Goal: Book appointment/travel/reservation

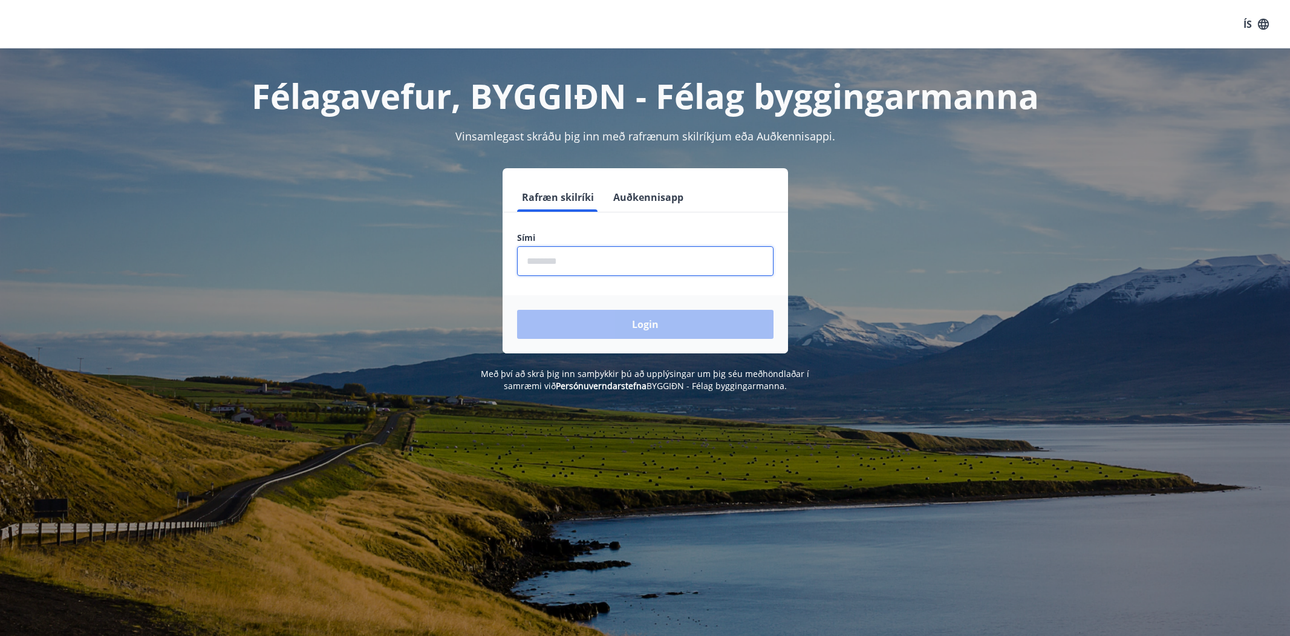
click at [583, 270] on input "phone" at bounding box center [645, 261] width 256 height 30
type input "********"
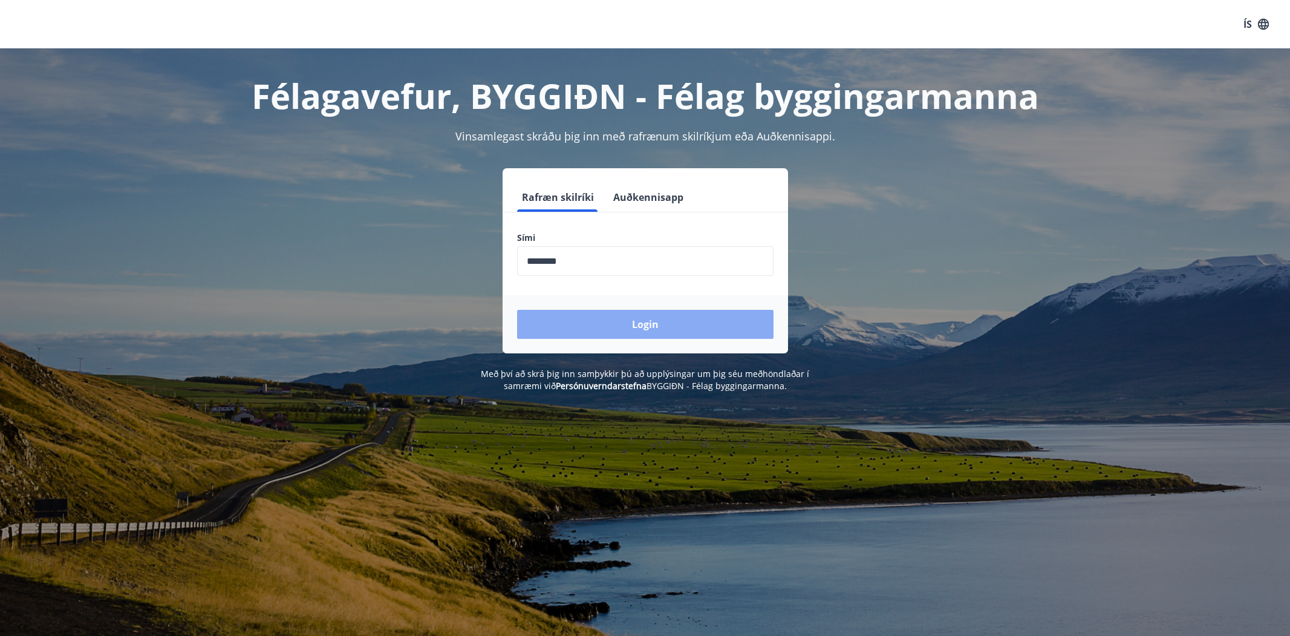
click at [643, 333] on button "Login" at bounding box center [645, 324] width 256 height 29
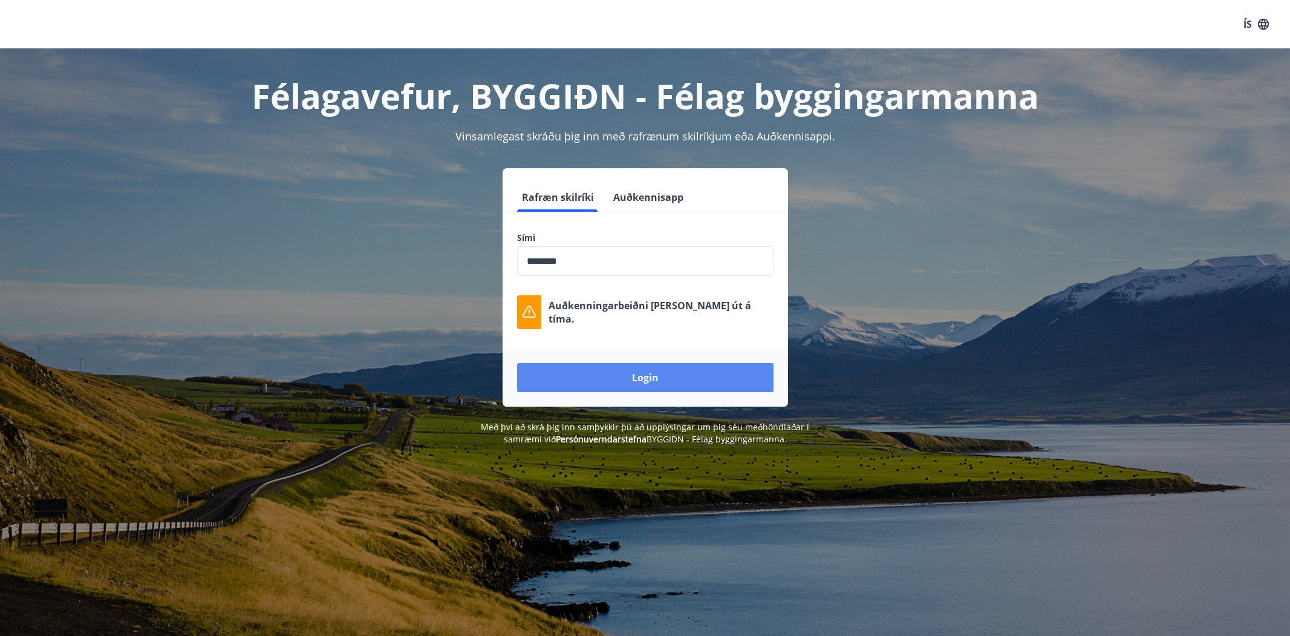
click at [643, 333] on form "Rafræn skilríki Auðkennisapp Sími ​ Auðkenningarbeiðni rann út á tíma. Login" at bounding box center [646, 295] width 286 height 224
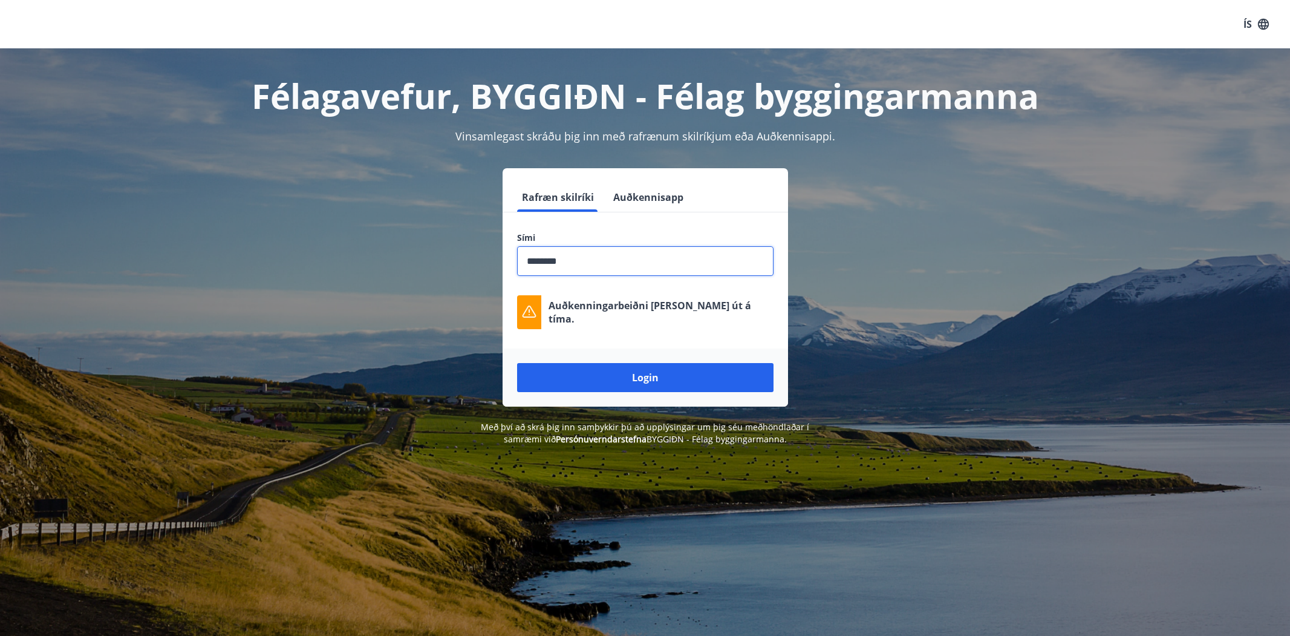
click at [573, 269] on input "phone" at bounding box center [645, 261] width 256 height 30
click at [671, 375] on button "Login" at bounding box center [645, 377] width 256 height 29
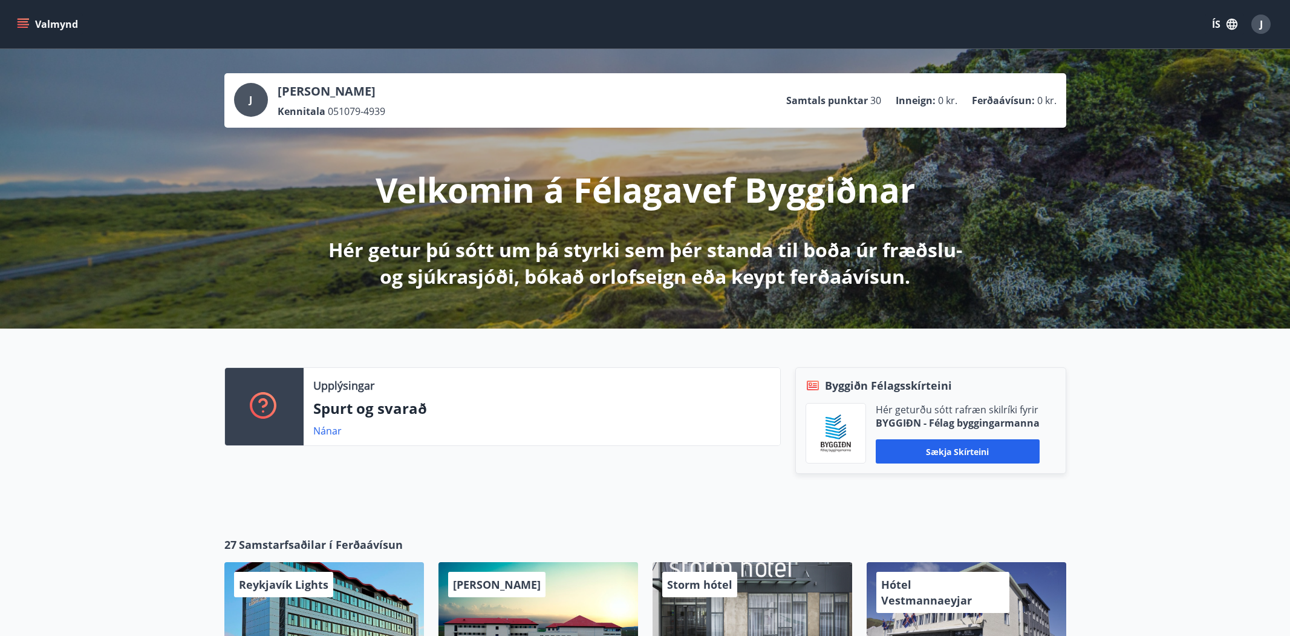
click at [1262, 22] on span "J" at bounding box center [1261, 24] width 3 height 13
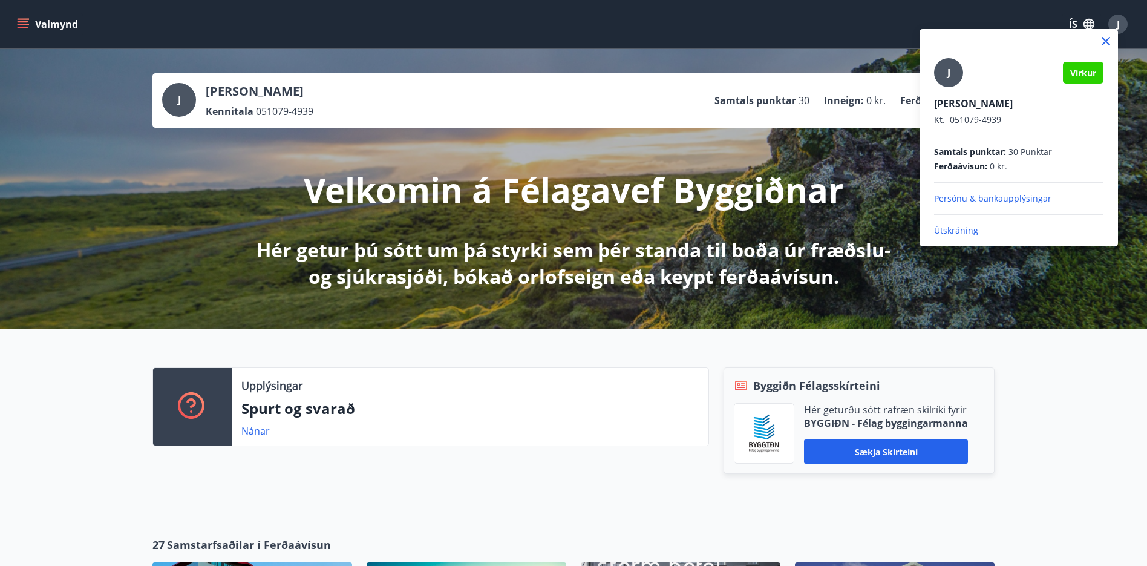
click at [1002, 27] on div at bounding box center [573, 283] width 1147 height 566
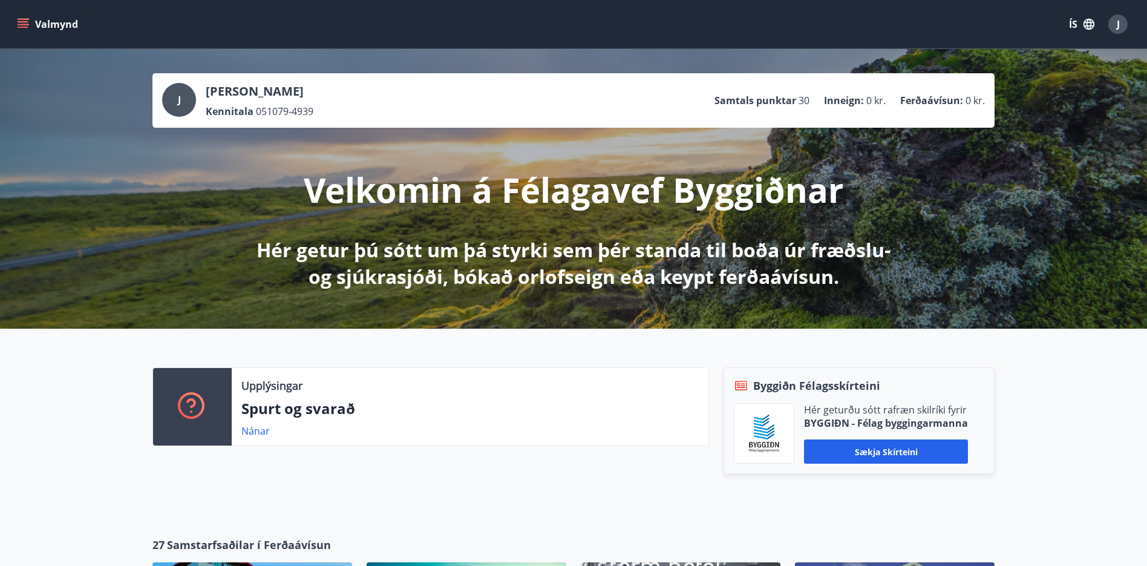
click at [33, 24] on button "Valmynd" at bounding box center [49, 24] width 68 height 22
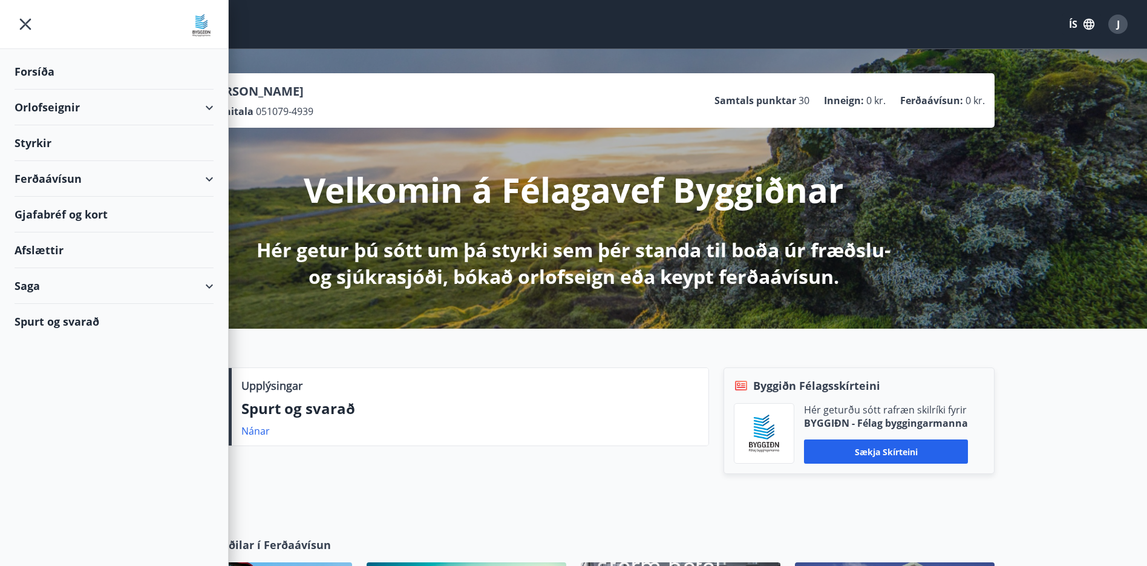
click at [53, 113] on div "Orlofseignir" at bounding box center [114, 108] width 199 height 36
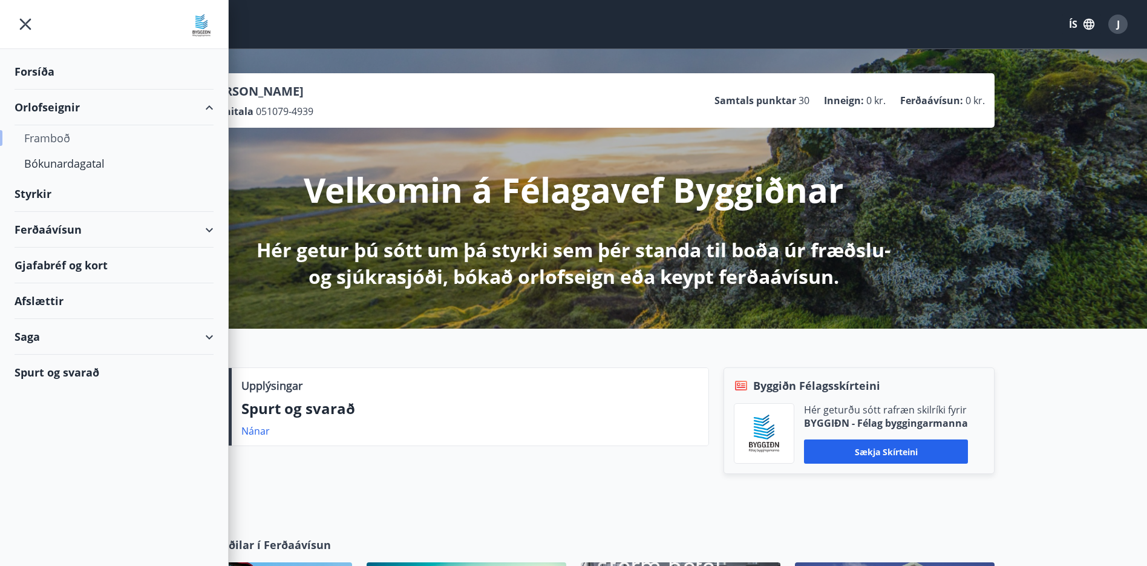
click at [53, 138] on div "Framboð" at bounding box center [114, 137] width 180 height 25
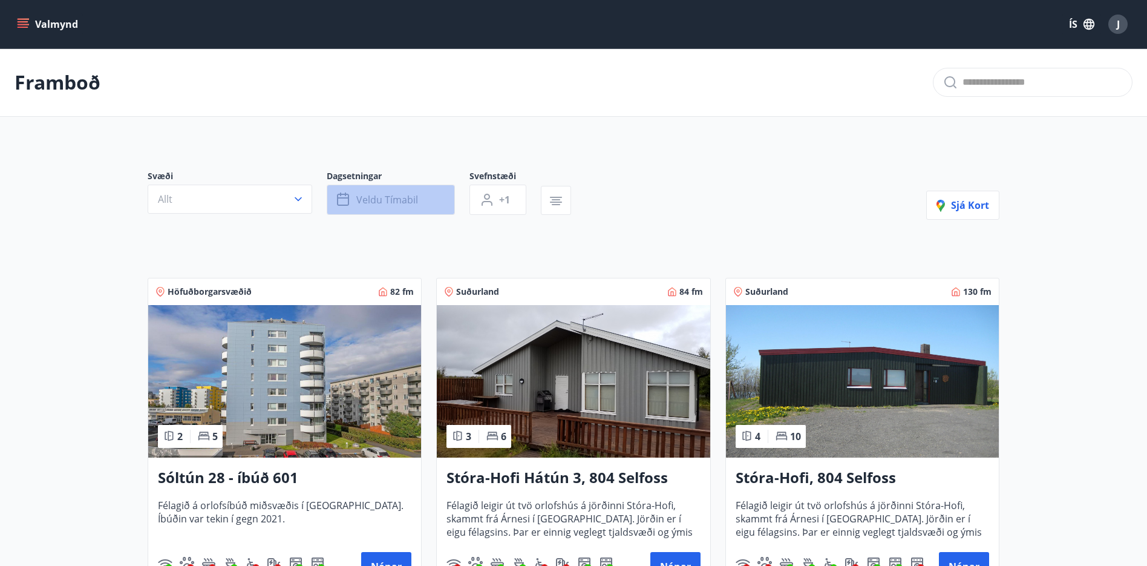
click at [384, 204] on span "Veldu tímabil" at bounding box center [387, 199] width 62 height 13
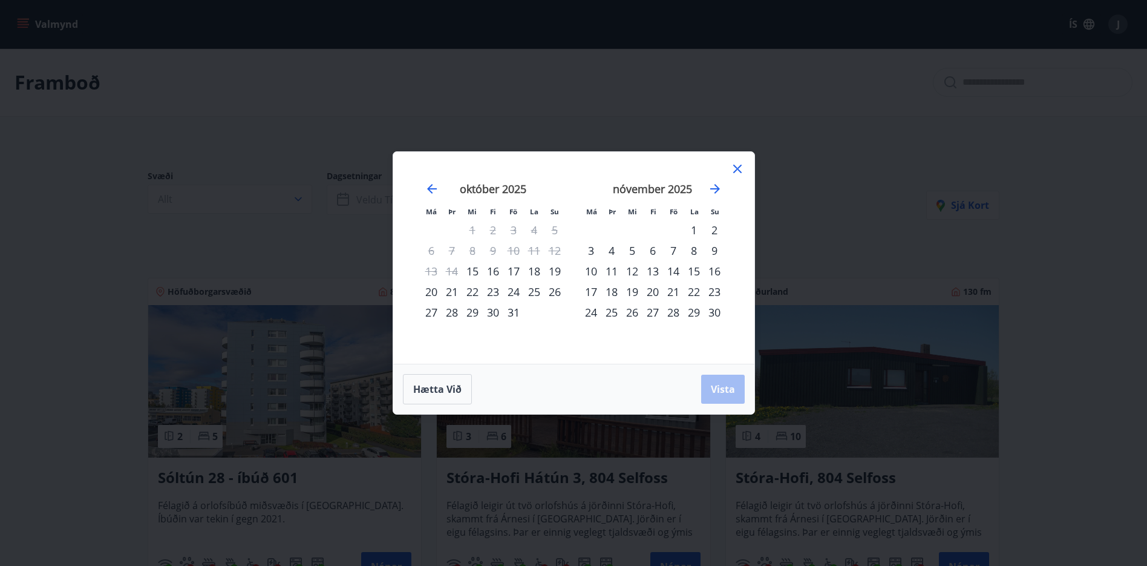
click at [512, 288] on div "24" at bounding box center [513, 291] width 21 height 21
click at [428, 313] on div "27" at bounding box center [431, 312] width 21 height 21
click at [721, 385] on span "Vista" at bounding box center [723, 388] width 24 height 13
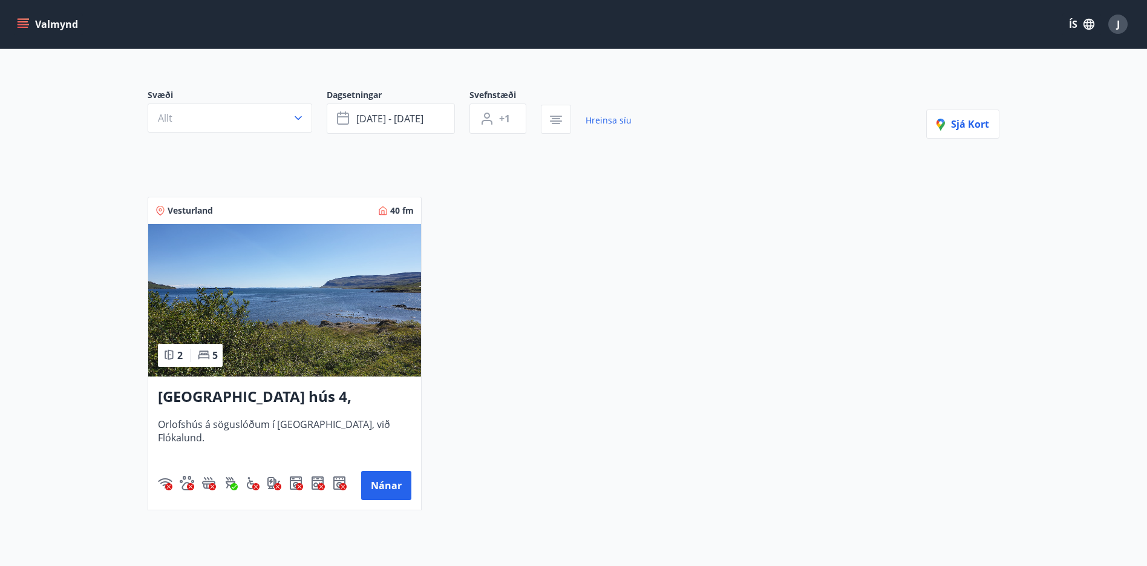
scroll to position [80, 0]
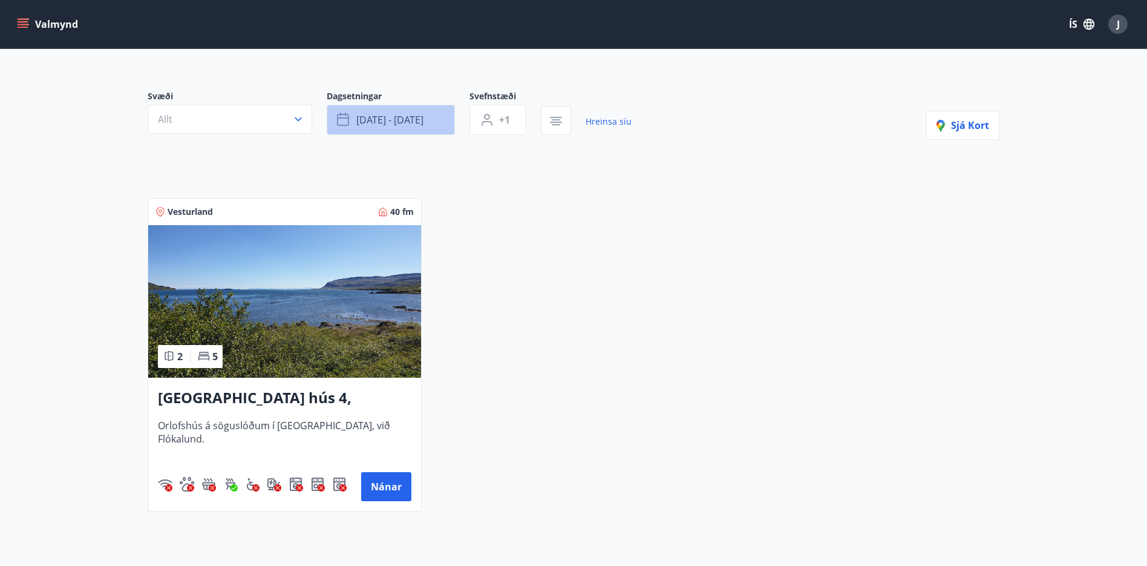
click at [408, 123] on span "[DATE] - [DATE]" at bounding box center [389, 119] width 67 height 13
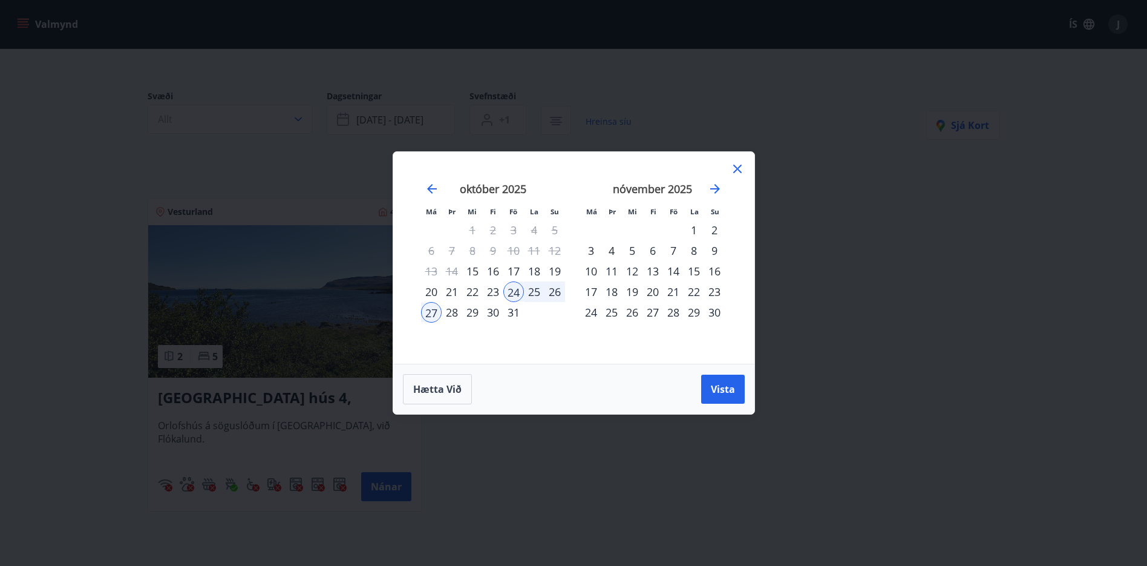
click at [513, 289] on div "24" at bounding box center [513, 291] width 21 height 21
click at [555, 289] on div "26" at bounding box center [554, 291] width 21 height 21
click at [719, 389] on span "Vista" at bounding box center [723, 388] width 24 height 13
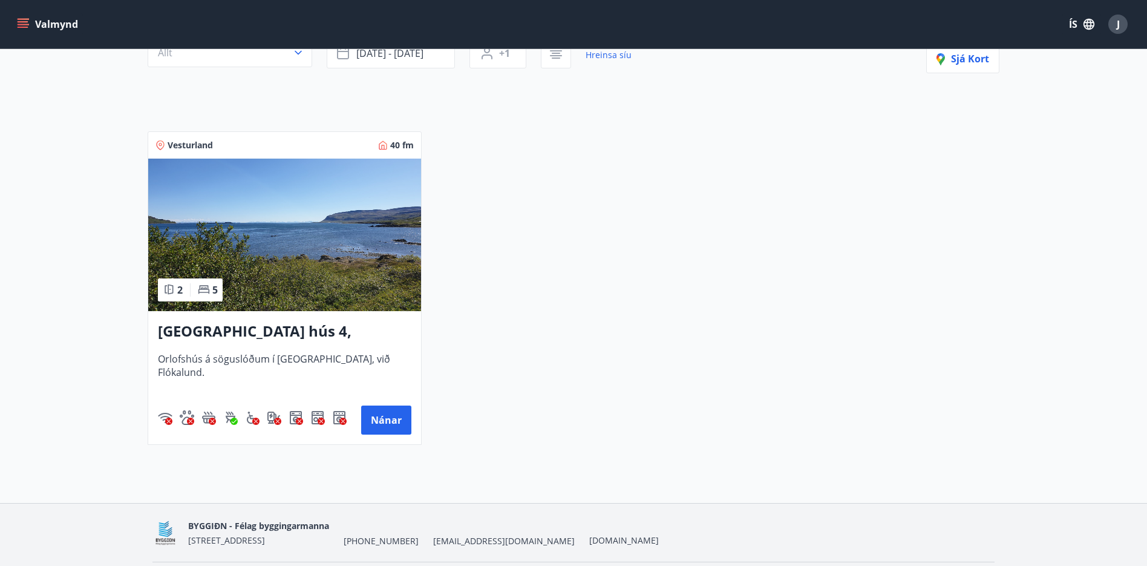
scroll to position [147, 0]
click at [230, 324] on h3 "[GEOGRAPHIC_DATA] hús 4, [GEOGRAPHIC_DATA]" at bounding box center [284, 331] width 253 height 22
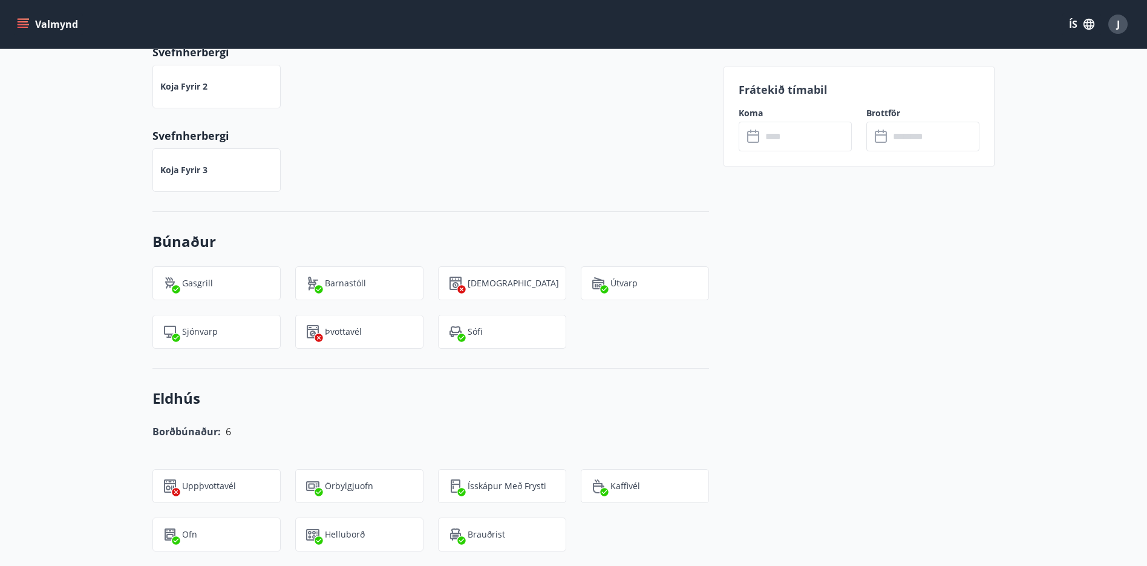
scroll to position [573, 0]
click at [779, 145] on input "text" at bounding box center [807, 137] width 90 height 30
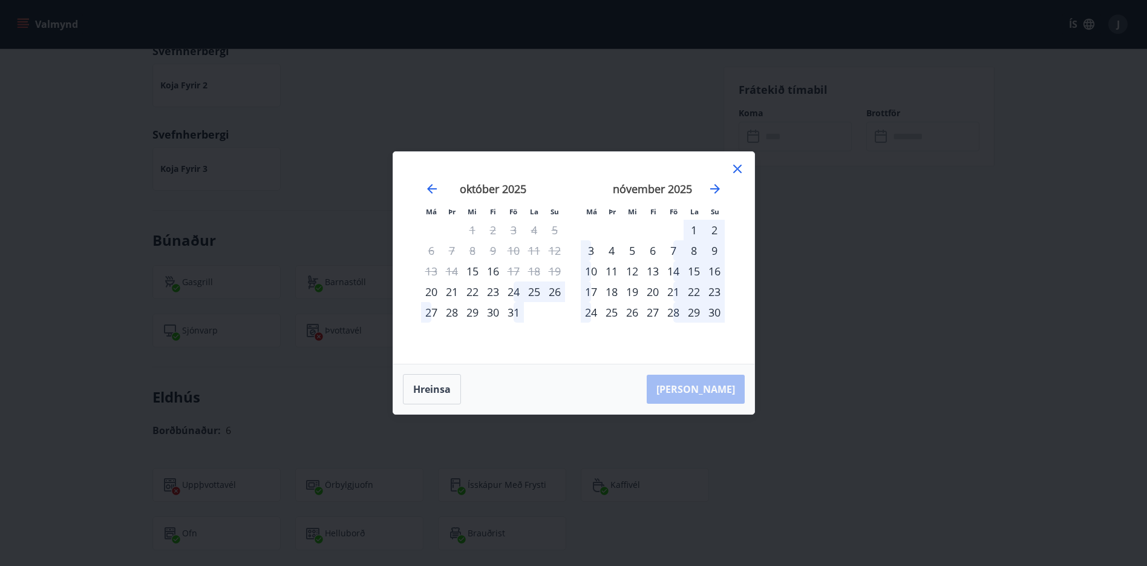
click at [740, 163] on icon at bounding box center [737, 169] width 15 height 15
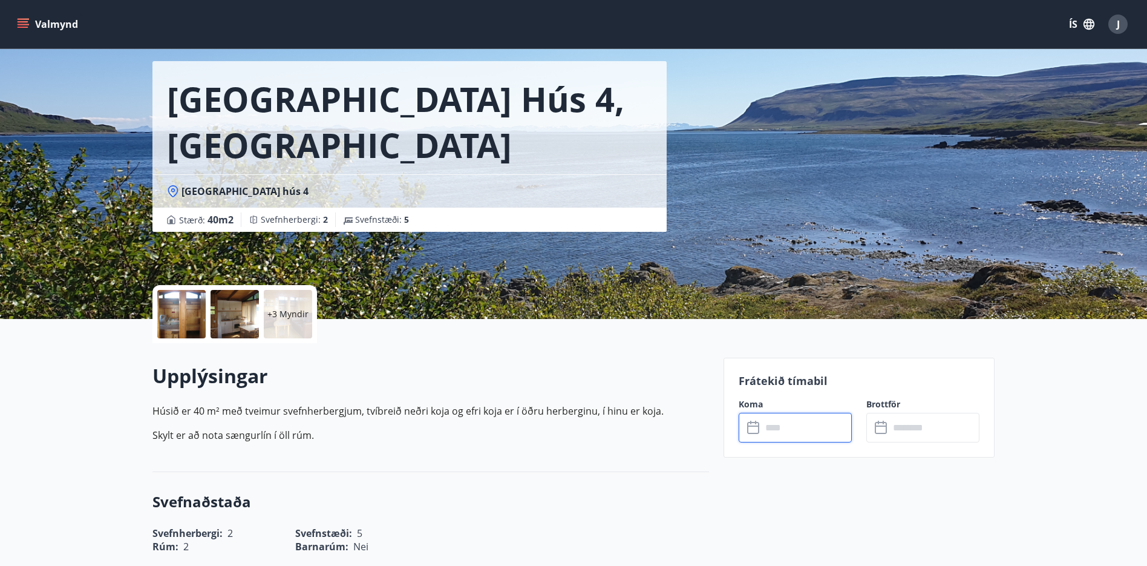
scroll to position [0, 0]
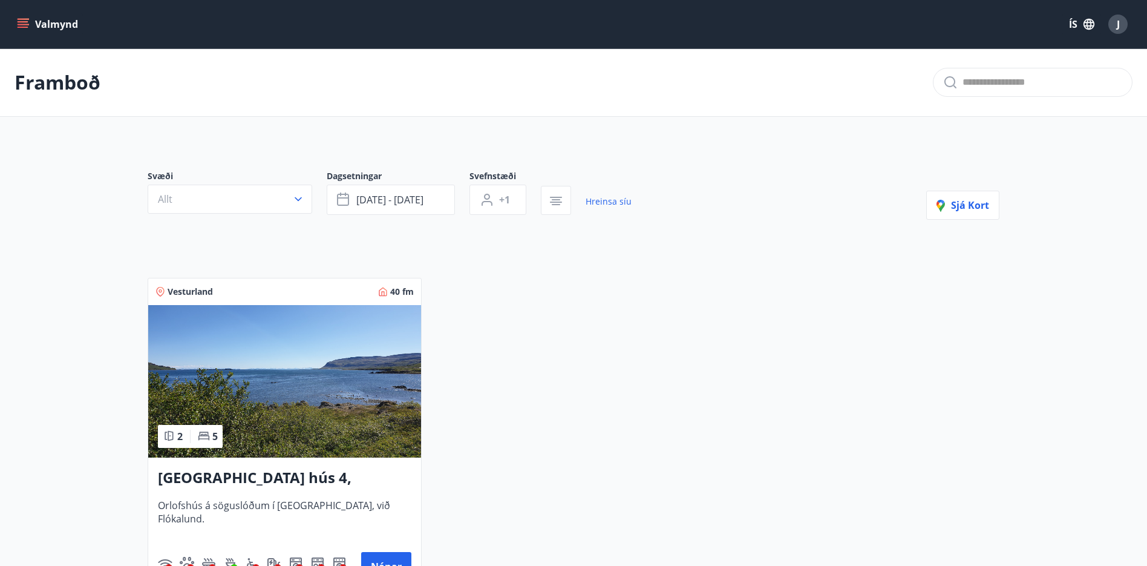
scroll to position [80, 0]
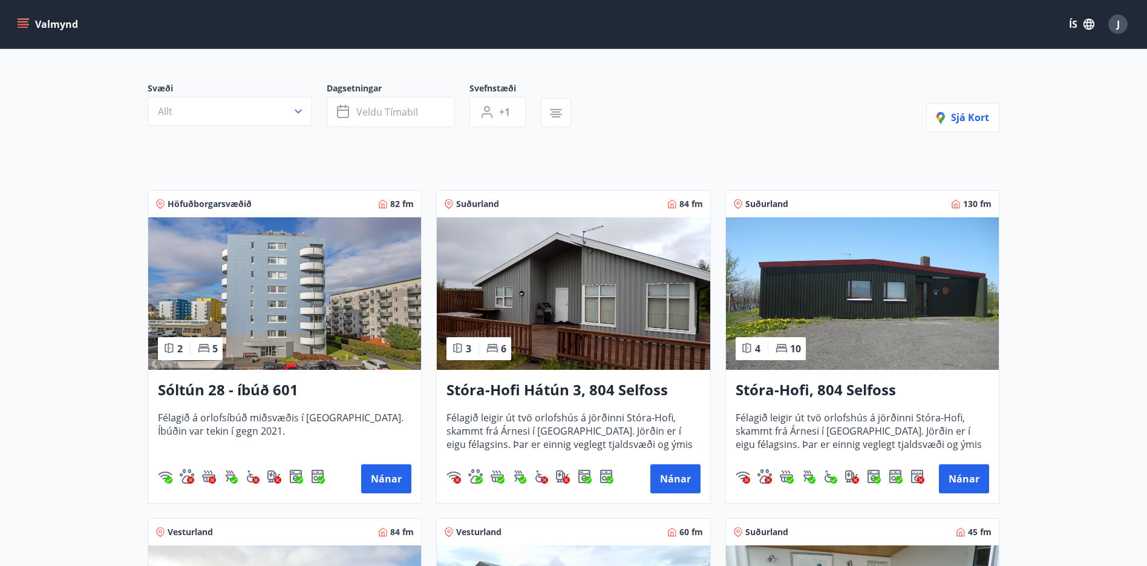
scroll to position [114, 0]
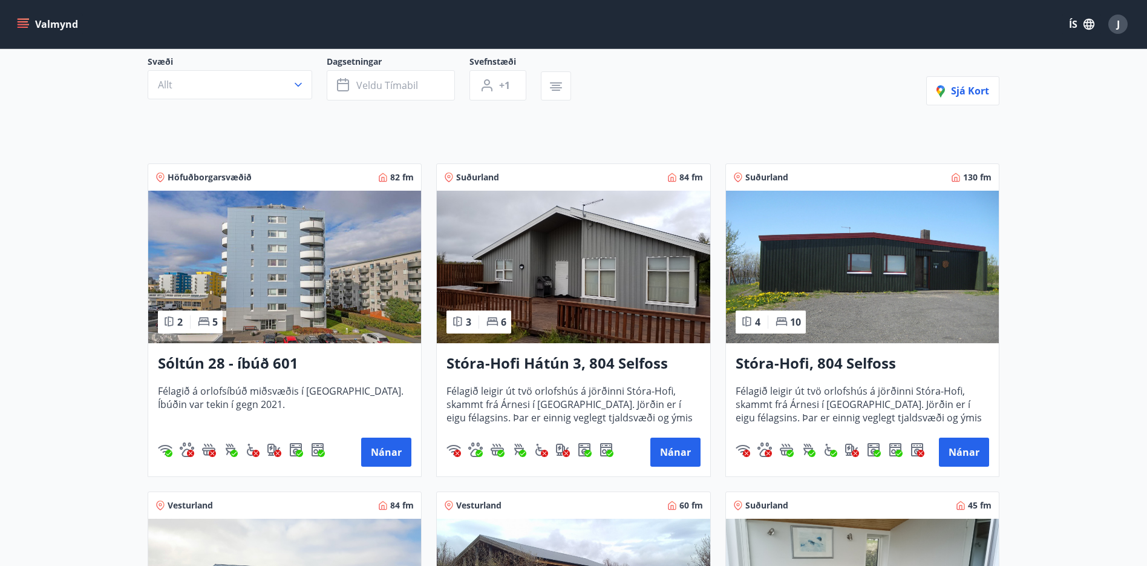
click at [589, 364] on h3 "Stóra-Hofi Hátún 3, 804 Selfoss" at bounding box center [572, 364] width 253 height 22
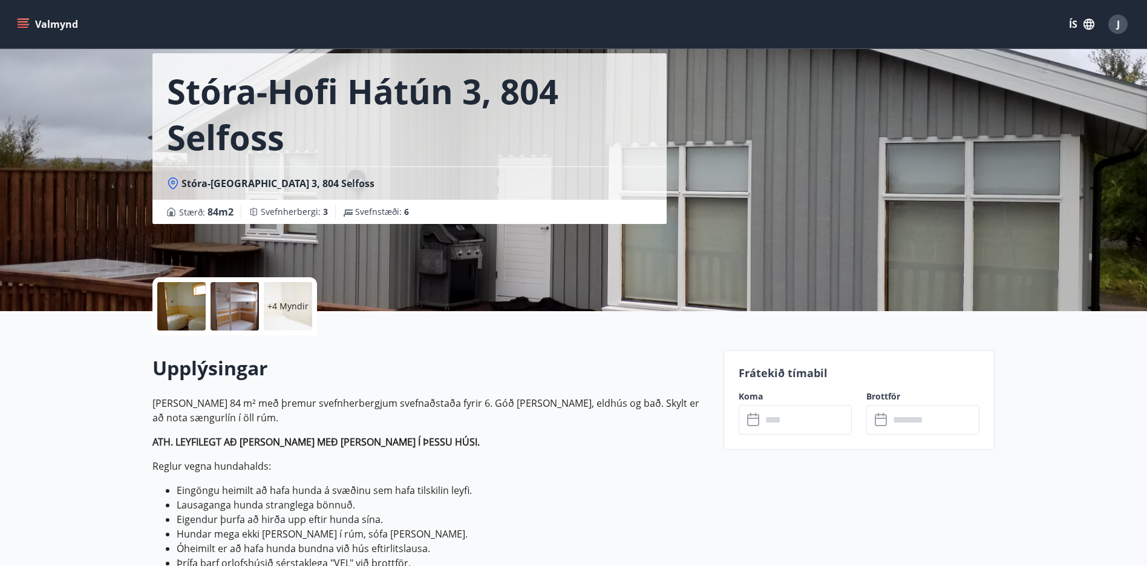
scroll to position [67, 0]
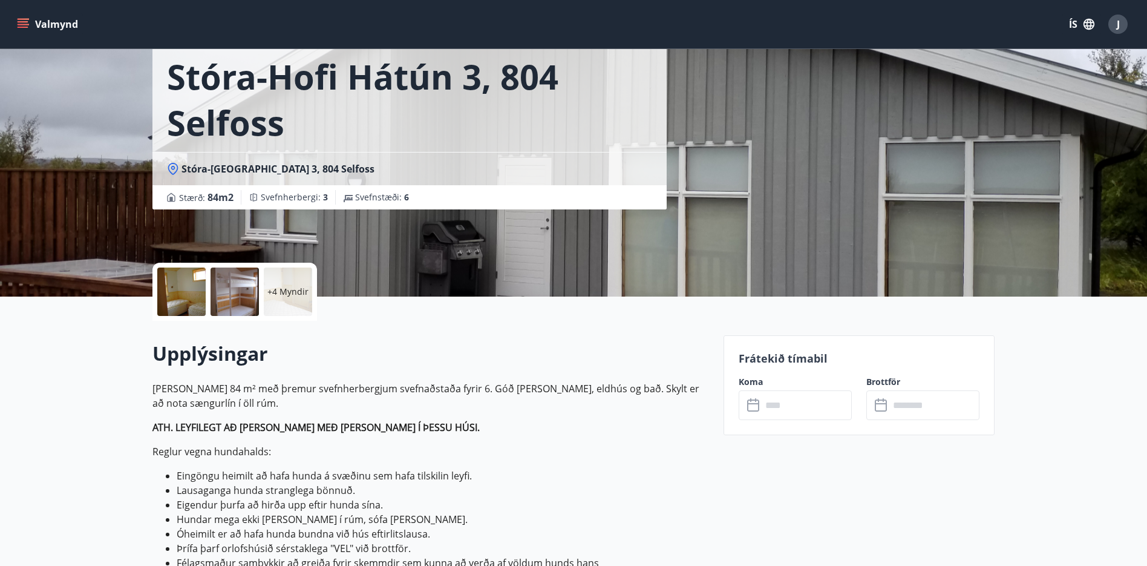
click at [782, 403] on input "text" at bounding box center [807, 405] width 90 height 30
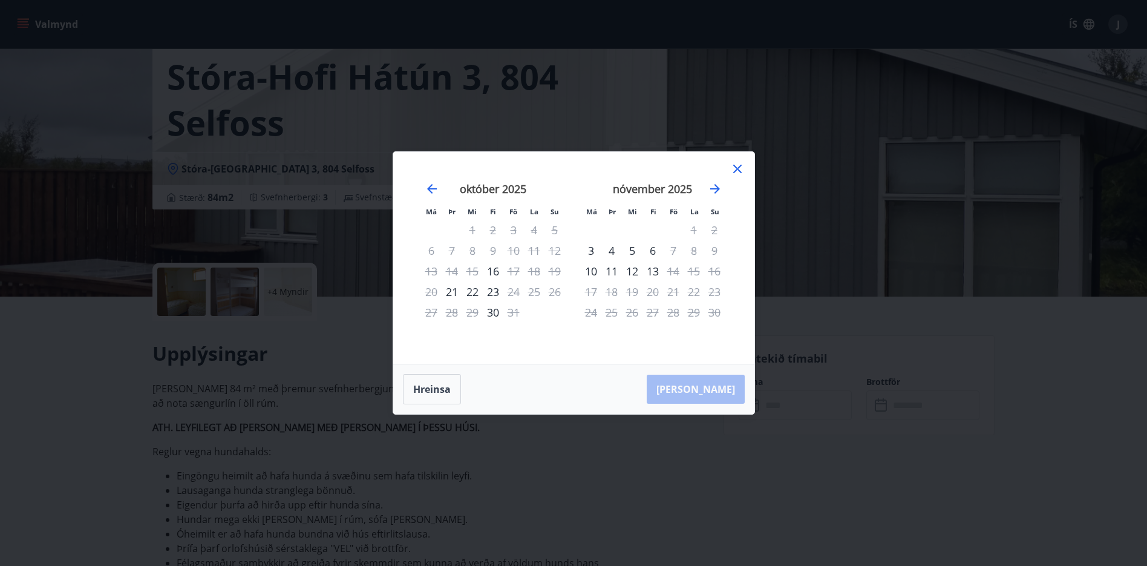
click at [740, 166] on icon at bounding box center [737, 169] width 8 height 8
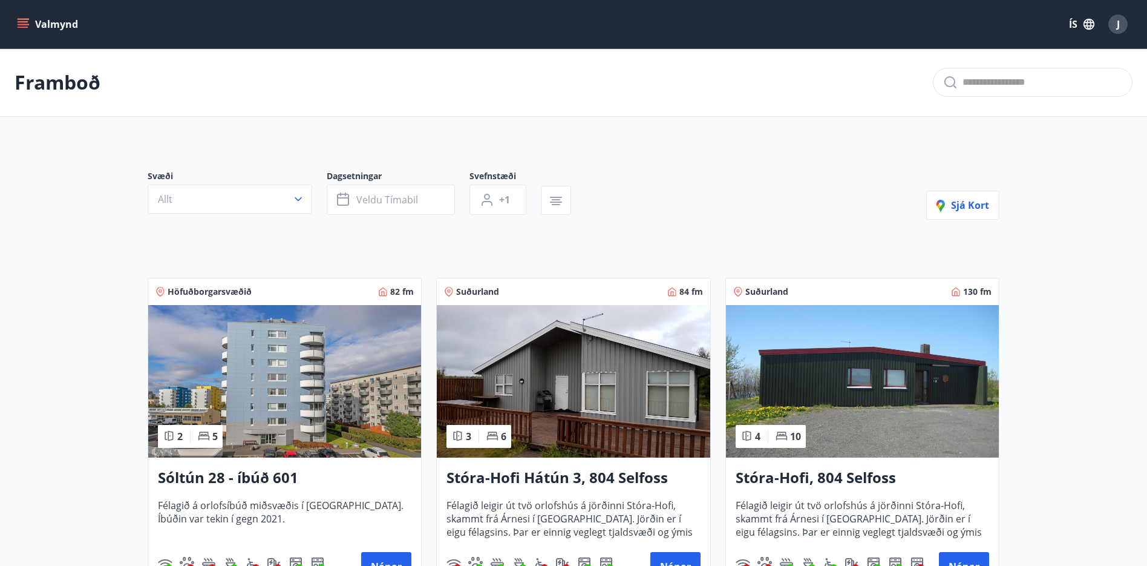
click at [900, 411] on img at bounding box center [862, 381] width 273 height 152
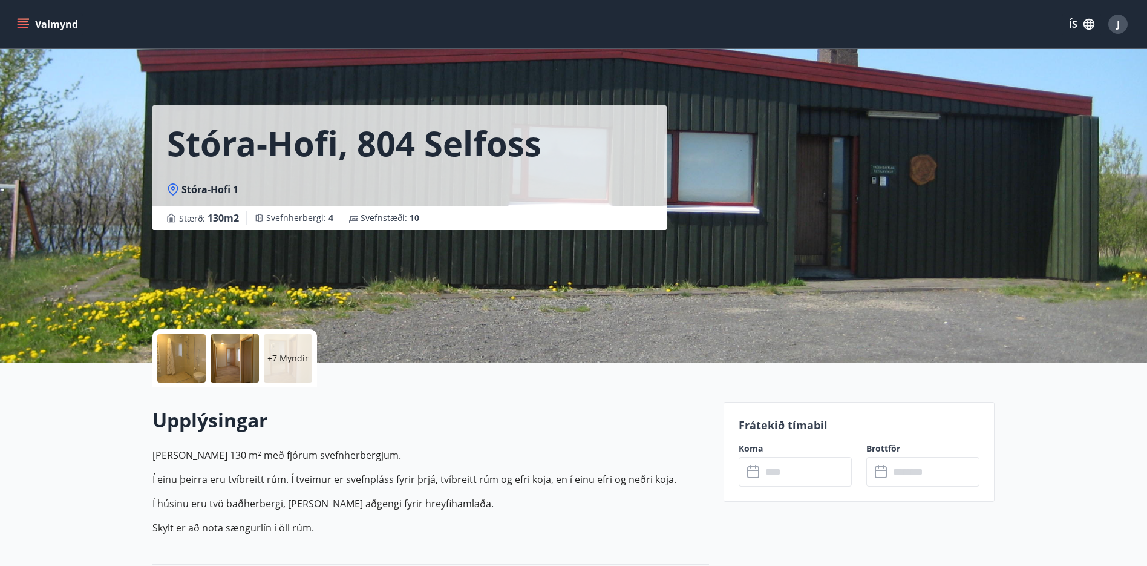
scroll to position [35, 0]
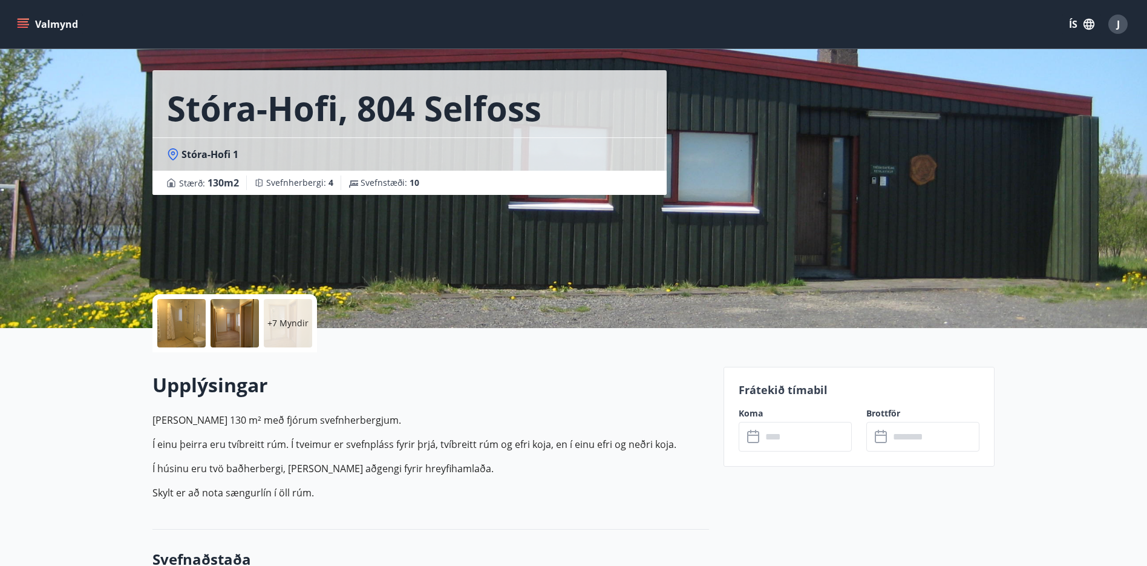
click at [759, 443] on div "​ ​" at bounding box center [795, 437] width 113 height 30
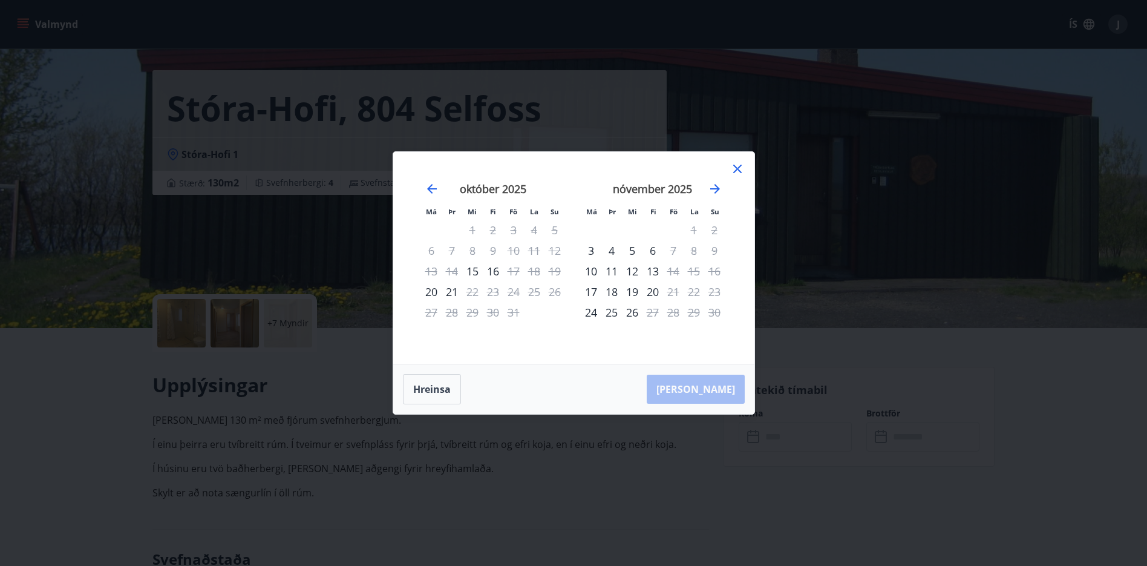
click at [731, 166] on icon at bounding box center [737, 169] width 15 height 15
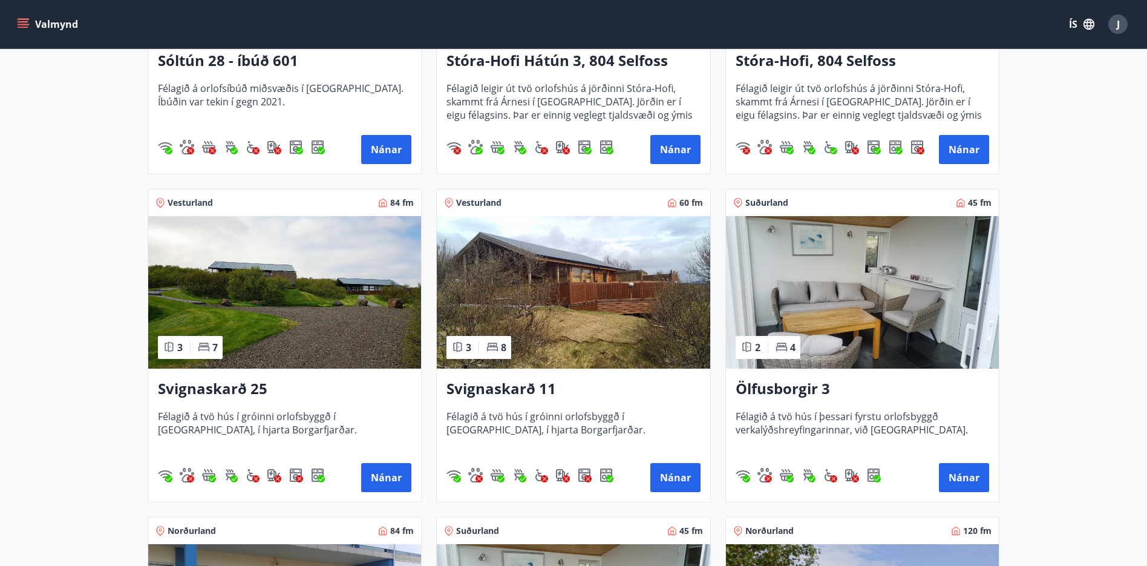
scroll to position [416, 0]
click at [604, 309] on img at bounding box center [573, 293] width 273 height 152
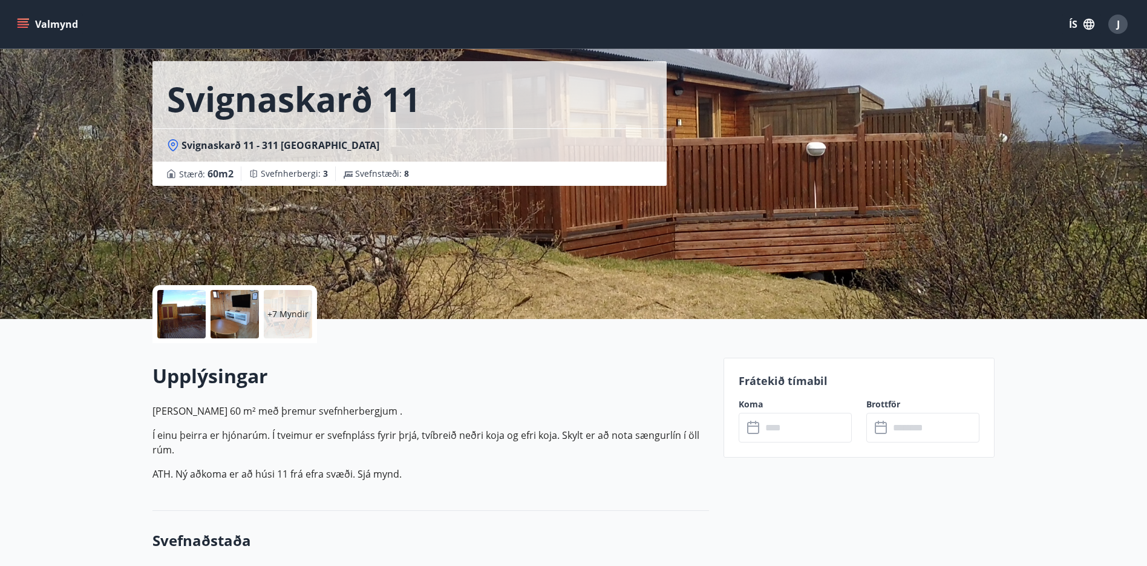
scroll to position [51, 0]
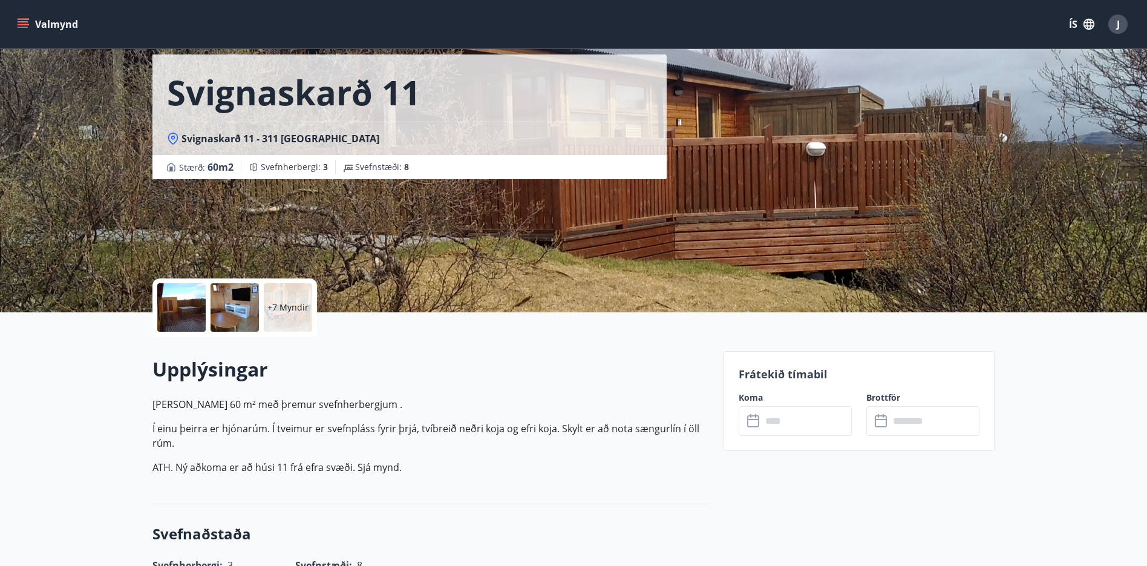
click at [775, 419] on input "text" at bounding box center [807, 421] width 90 height 30
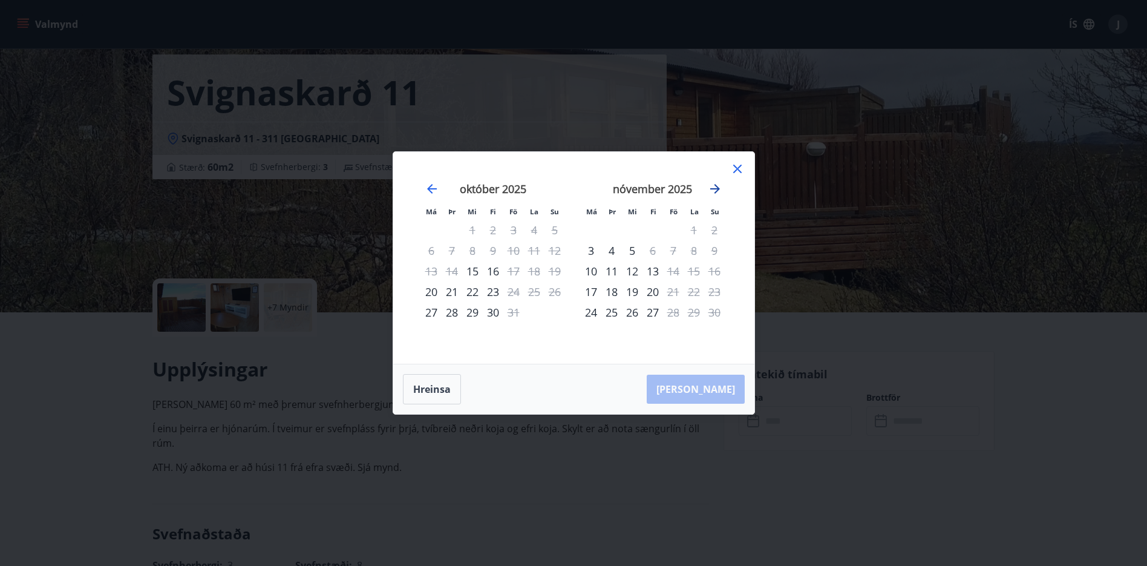
click at [714, 189] on icon "Move forward to switch to the next month." at bounding box center [715, 189] width 10 height 10
click at [738, 166] on icon at bounding box center [737, 169] width 15 height 15
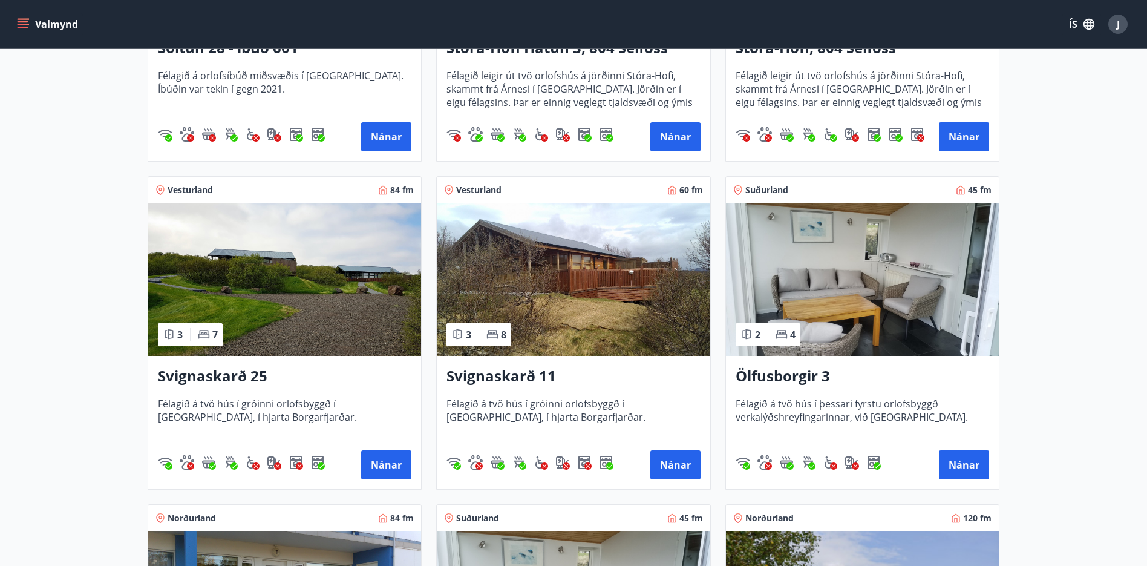
scroll to position [436, 0]
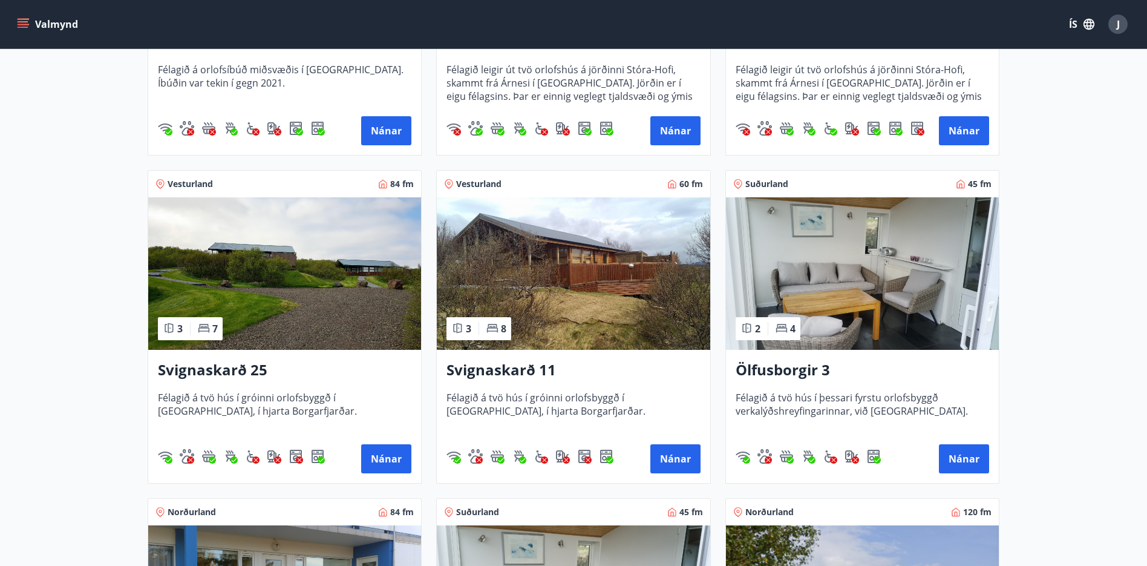
click at [319, 266] on img at bounding box center [284, 273] width 273 height 152
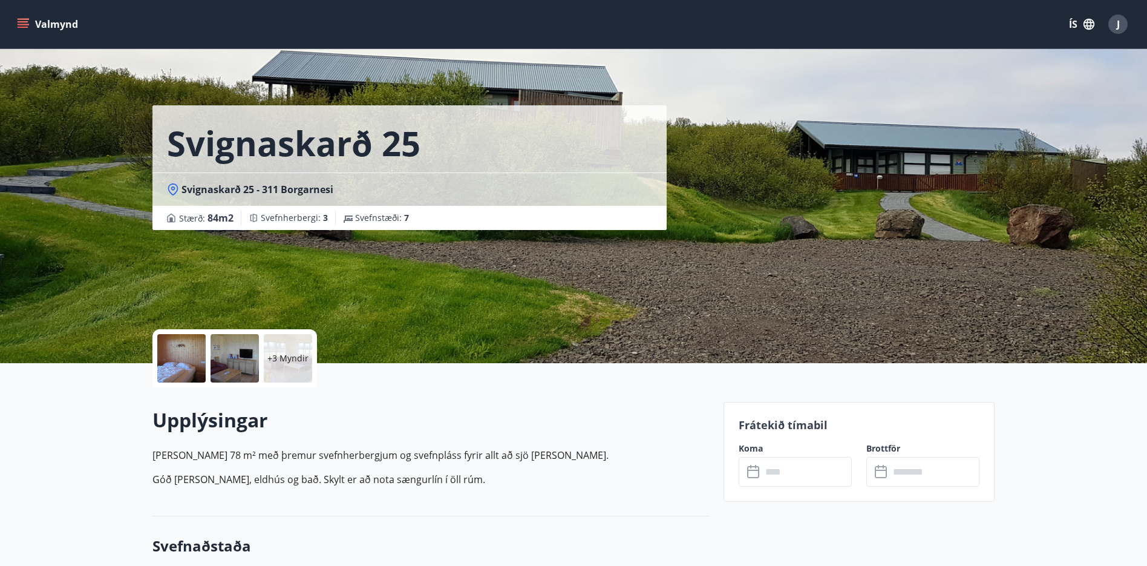
click at [803, 475] on input "text" at bounding box center [807, 472] width 90 height 30
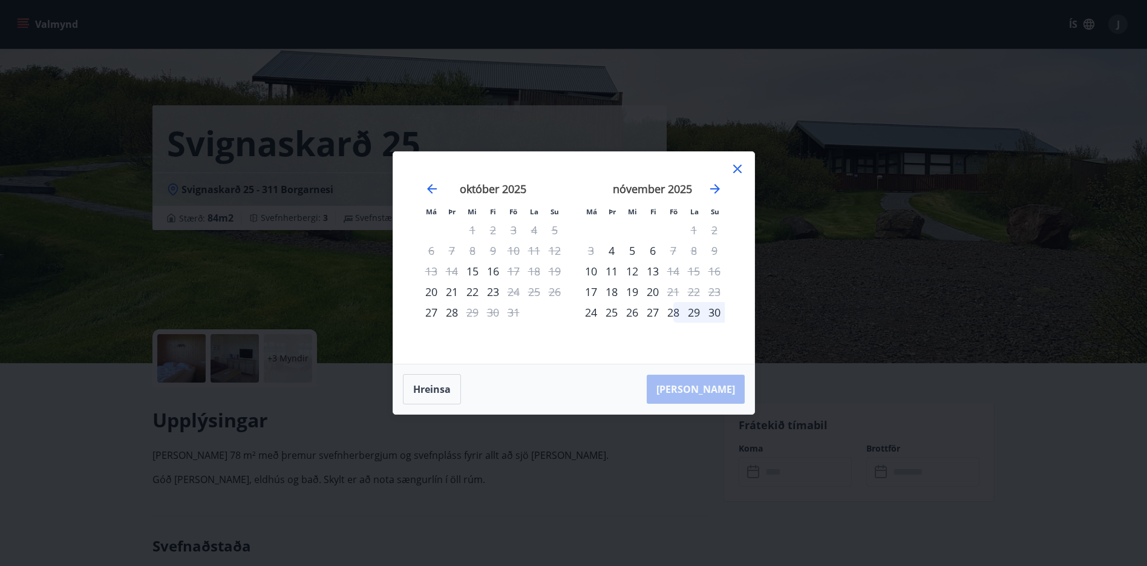
click at [671, 313] on div "28" at bounding box center [673, 312] width 21 height 21
click at [715, 187] on icon "Move forward to switch to the next month." at bounding box center [715, 188] width 15 height 15
click at [590, 226] on div "1" at bounding box center [591, 230] width 21 height 21
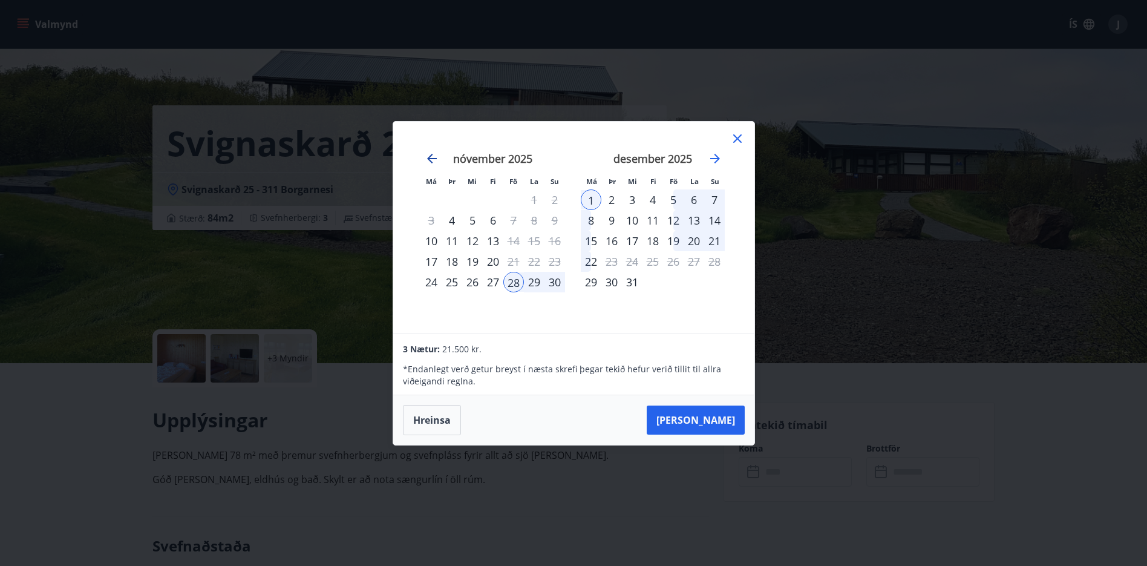
click at [428, 157] on icon "Move backward to switch to the previous month." at bounding box center [432, 158] width 15 height 15
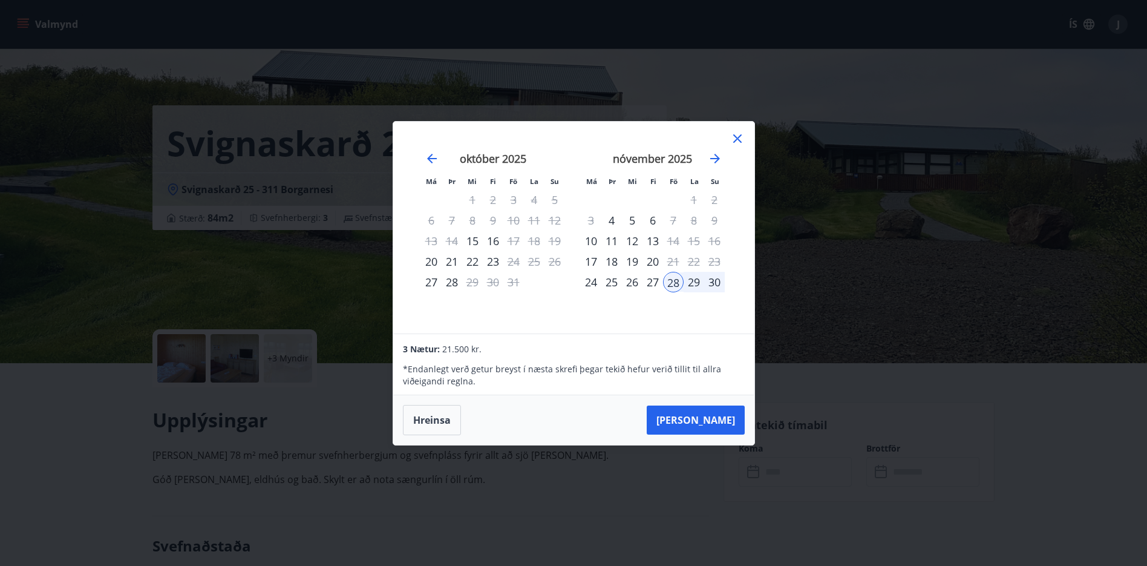
click at [739, 138] on icon at bounding box center [737, 138] width 15 height 15
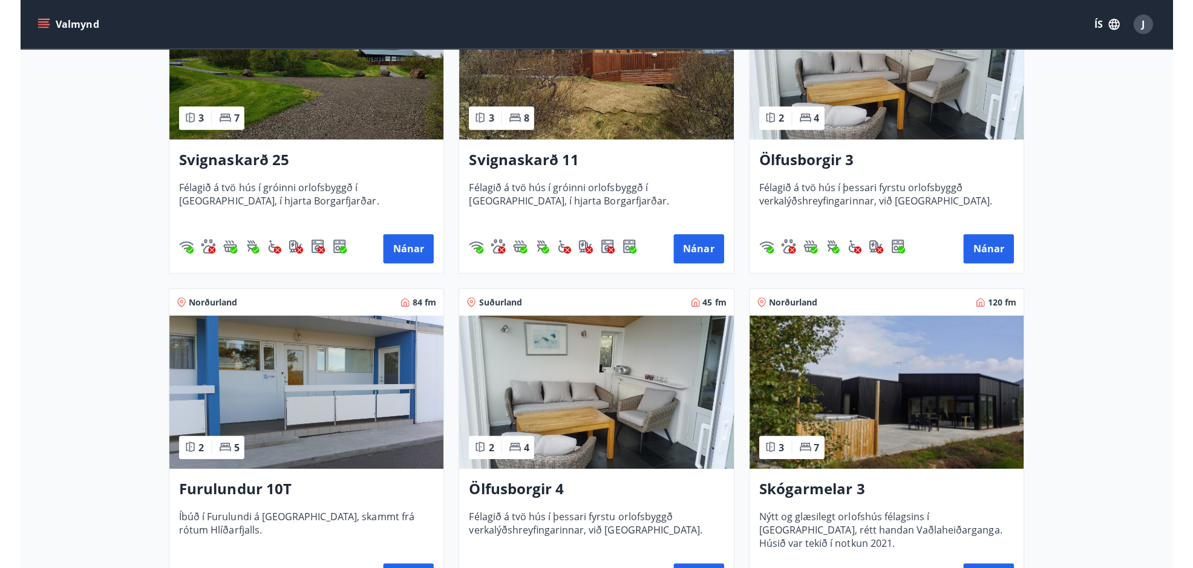
scroll to position [647, 0]
